Goal: Task Accomplishment & Management: Manage account settings

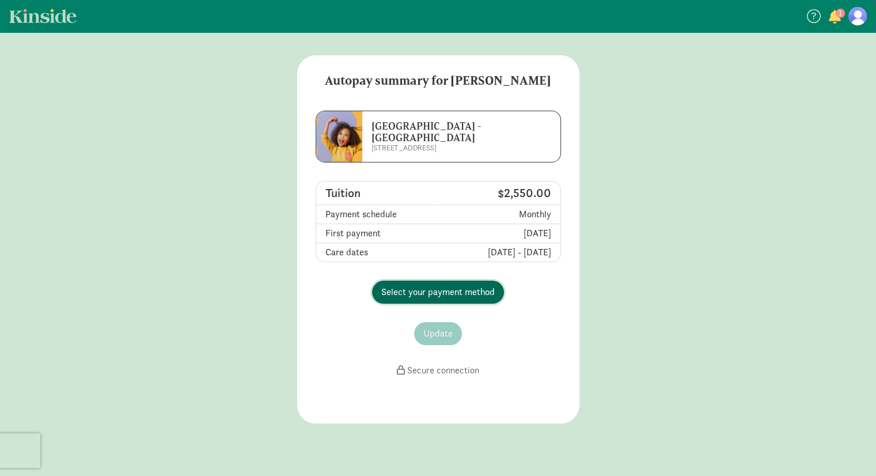
click at [410, 288] on span "Select your payment method" at bounding box center [437, 292] width 113 height 14
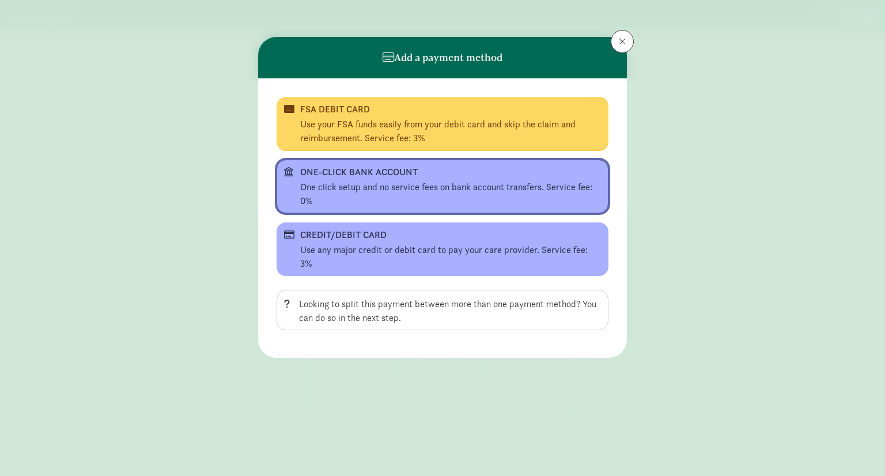
click at [370, 175] on div "ONE-CLICK BANK ACCOUNT" at bounding box center [441, 172] width 282 height 14
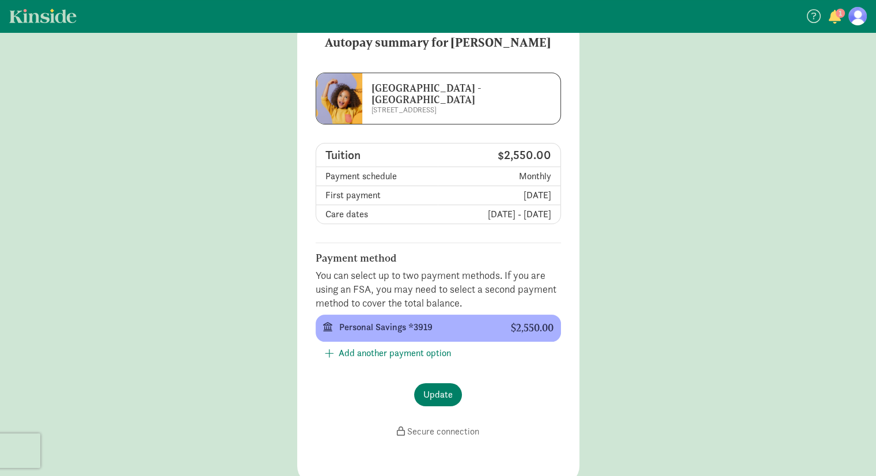
scroll to position [37, 0]
click at [442, 397] on span "Update" at bounding box center [437, 395] width 29 height 14
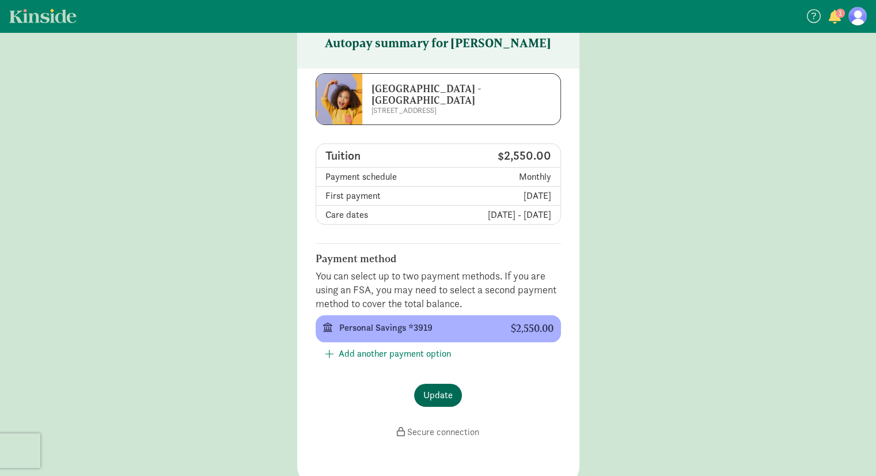
scroll to position [23, 0]
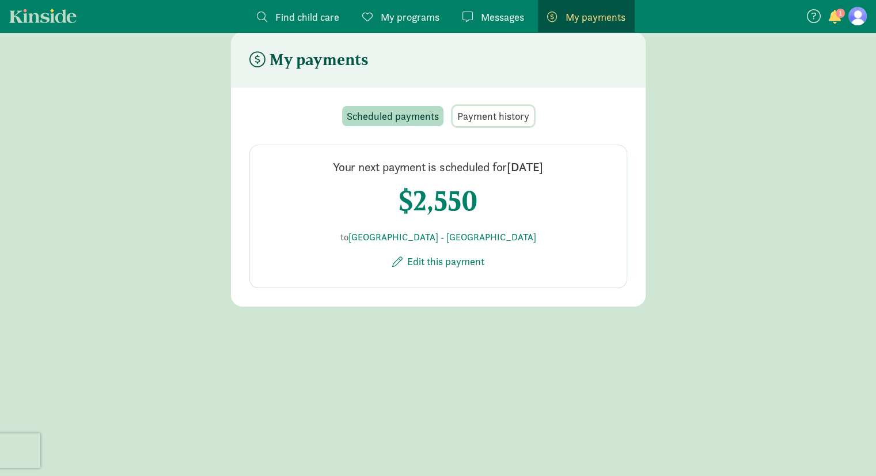
click at [488, 109] on span "Payment history" at bounding box center [493, 116] width 72 height 16
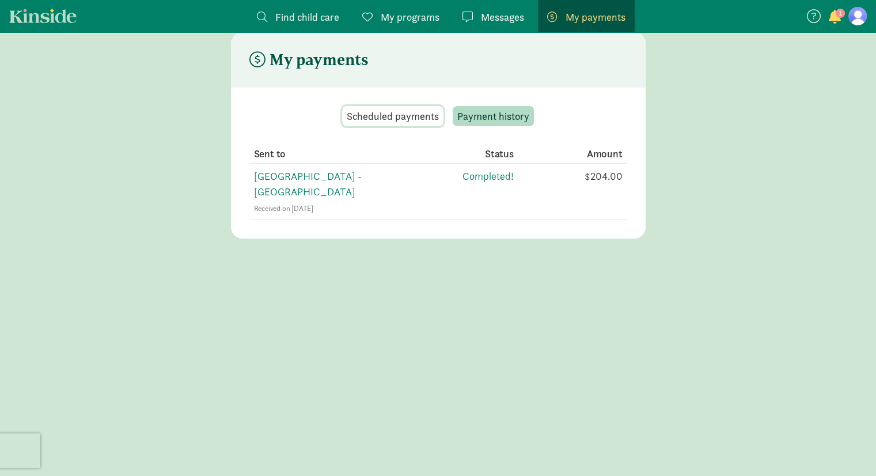
click at [406, 106] on button "Scheduled payments" at bounding box center [392, 116] width 101 height 20
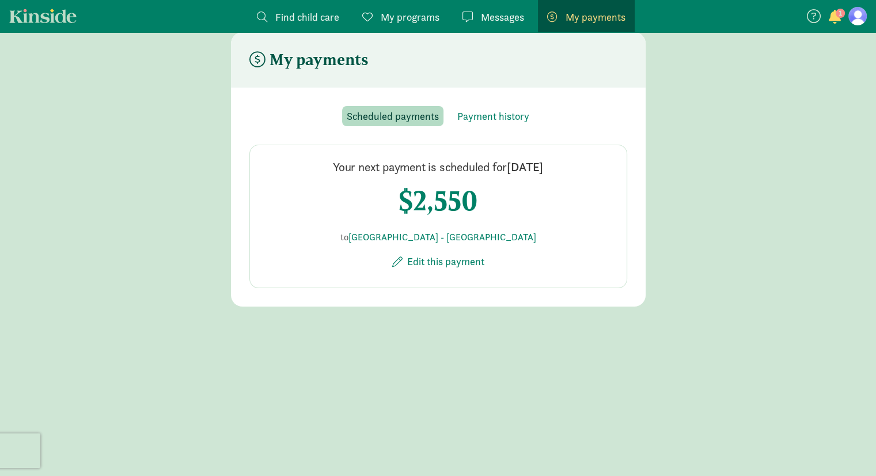
click at [836, 16] on span "1" at bounding box center [840, 13] width 9 height 9
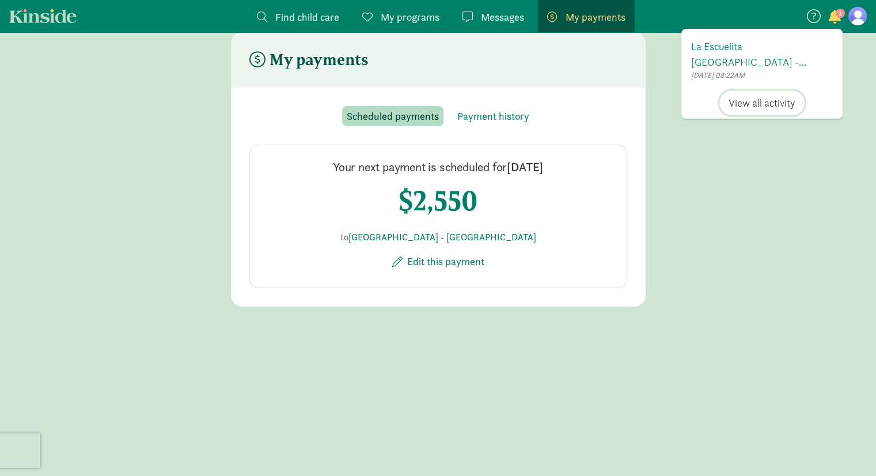
click at [744, 101] on span "View all activity" at bounding box center [762, 103] width 67 height 16
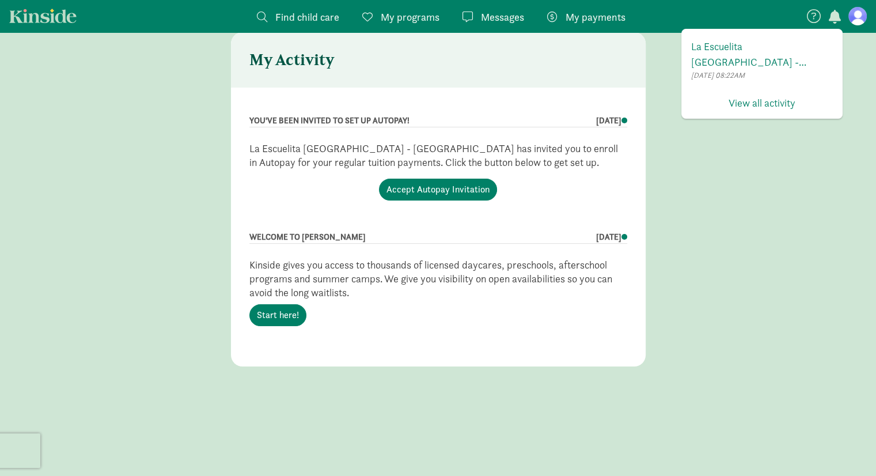
click at [482, 21] on span "Messages" at bounding box center [502, 17] width 43 height 16
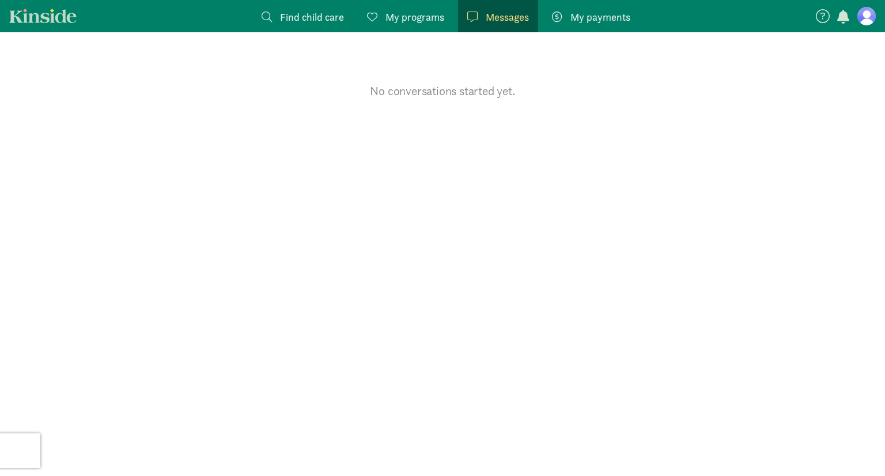
click at [482, 21] on div "Messages Messages" at bounding box center [498, 17] width 62 height 16
click at [416, 15] on span "My programs" at bounding box center [414, 17] width 59 height 16
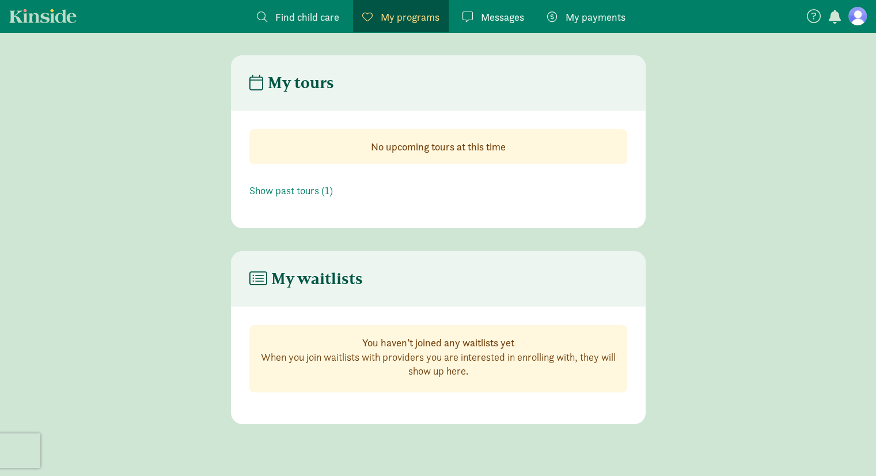
click at [593, 9] on span "My payments" at bounding box center [596, 17] width 60 height 16
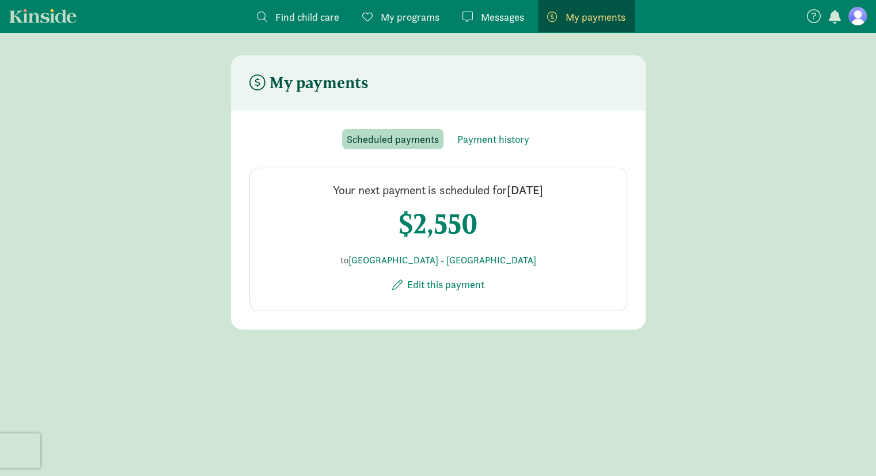
click at [812, 20] on icon at bounding box center [814, 16] width 14 height 14
click at [862, 48] on icon at bounding box center [862, 46] width 10 height 14
click at [814, 12] on icon at bounding box center [814, 16] width 14 height 14
click at [866, 40] on icon at bounding box center [862, 46] width 10 height 14
click at [387, 21] on span "My programs" at bounding box center [410, 17] width 59 height 16
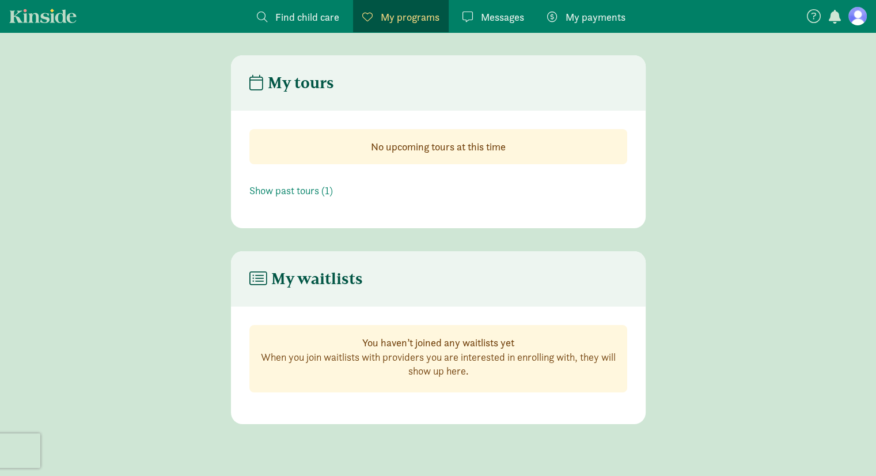
click at [573, 18] on span "My payments" at bounding box center [596, 17] width 60 height 16
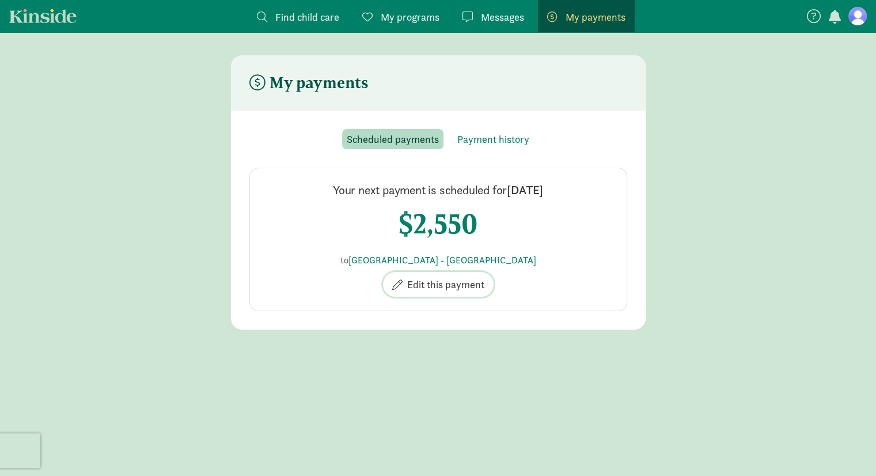
click at [464, 282] on span "Edit this payment" at bounding box center [445, 284] width 77 height 16
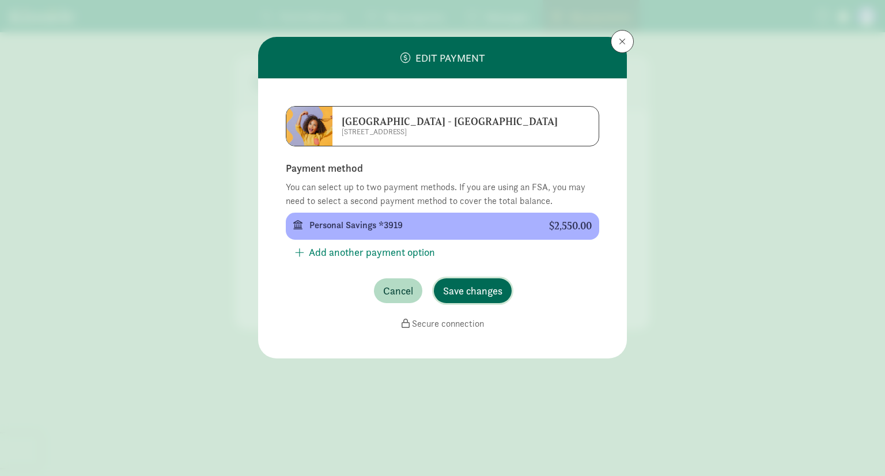
click at [472, 288] on span "Save changes" at bounding box center [472, 291] width 59 height 16
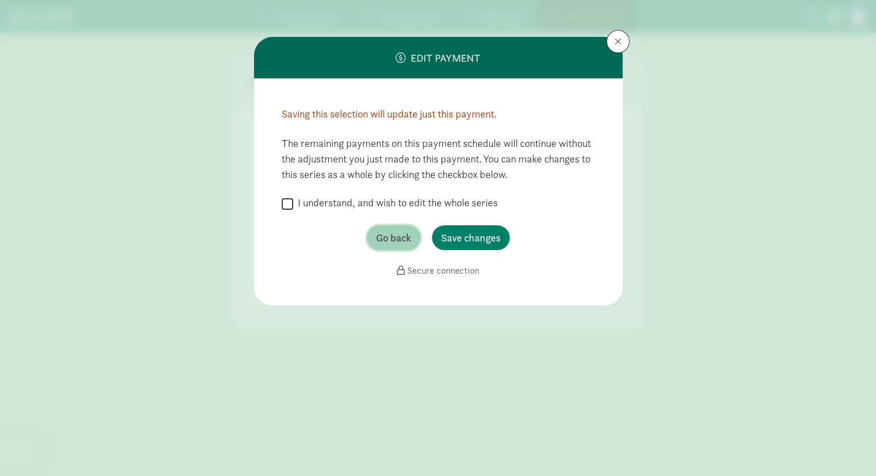
click at [392, 239] on span "Go back" at bounding box center [393, 238] width 35 height 16
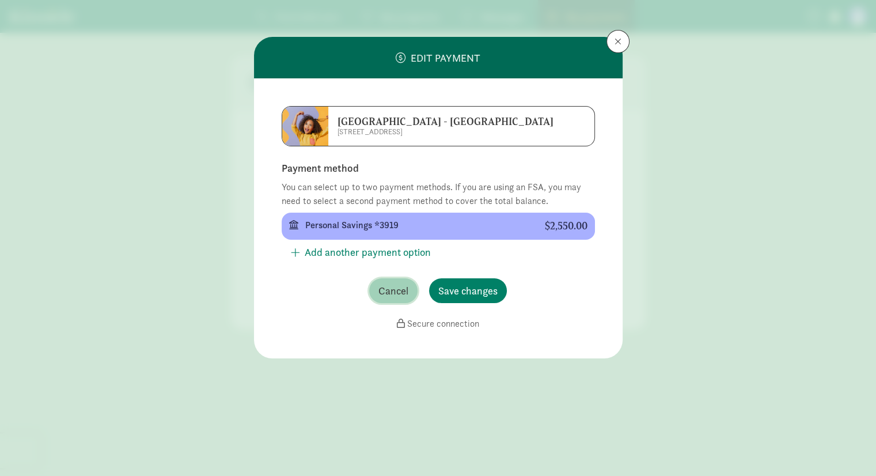
click at [393, 290] on span "Cancel" at bounding box center [393, 291] width 30 height 16
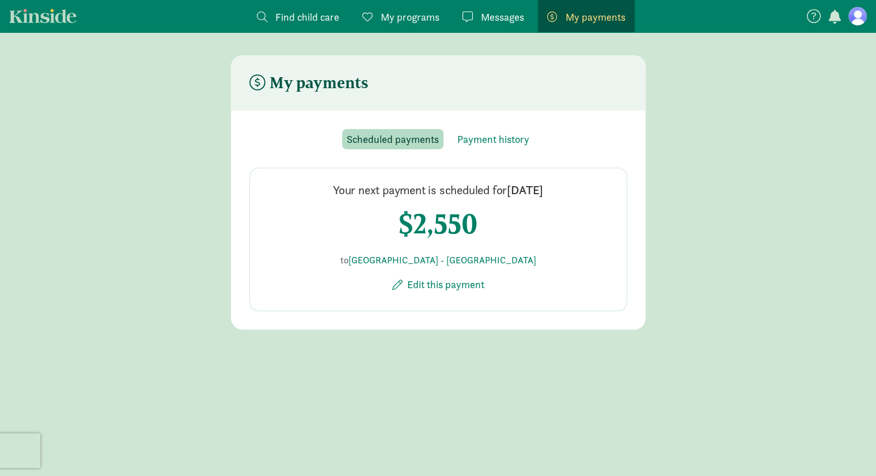
drag, startPoint x: 386, startPoint y: 192, endPoint x: 563, endPoint y: 196, distance: 177.5
click at [563, 196] on div "Your next payment is scheduled for [DATE] $2,550 to [GEOGRAPHIC_DATA] - [GEOGRA…" at bounding box center [438, 239] width 378 height 143
